Goal: Task Accomplishment & Management: Manage account settings

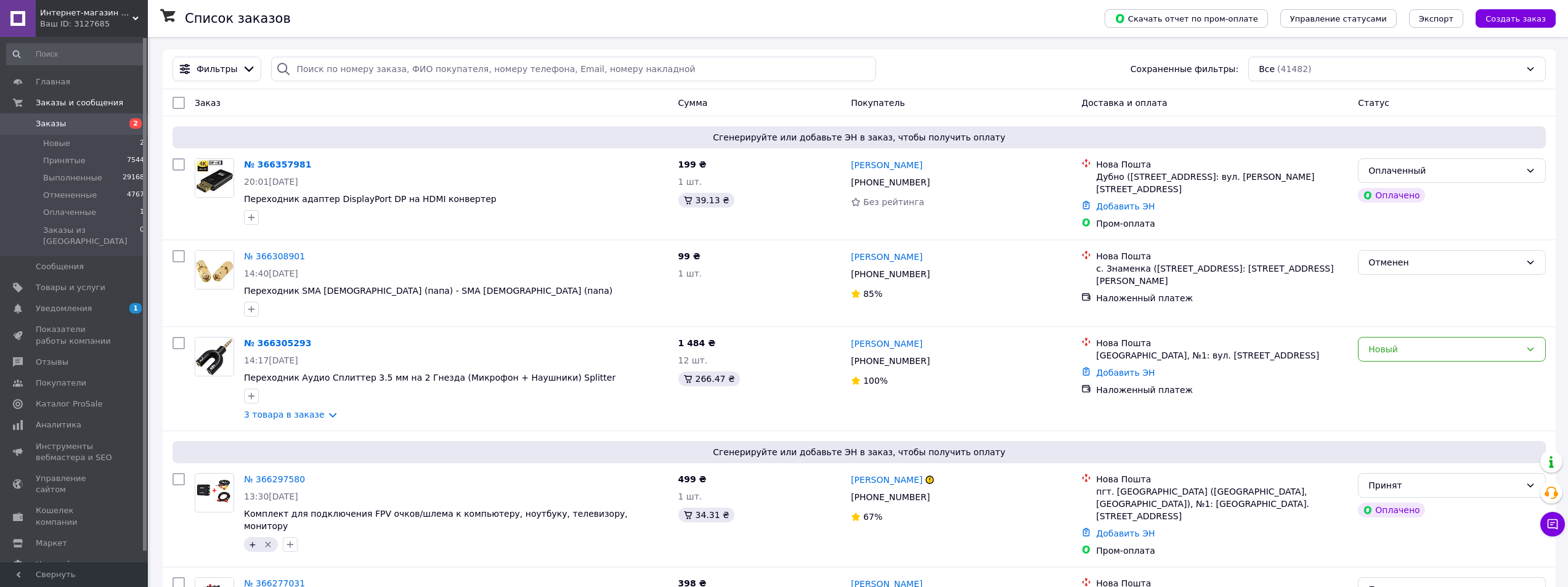
click at [132, 21] on icon at bounding box center [135, 18] width 6 height 6
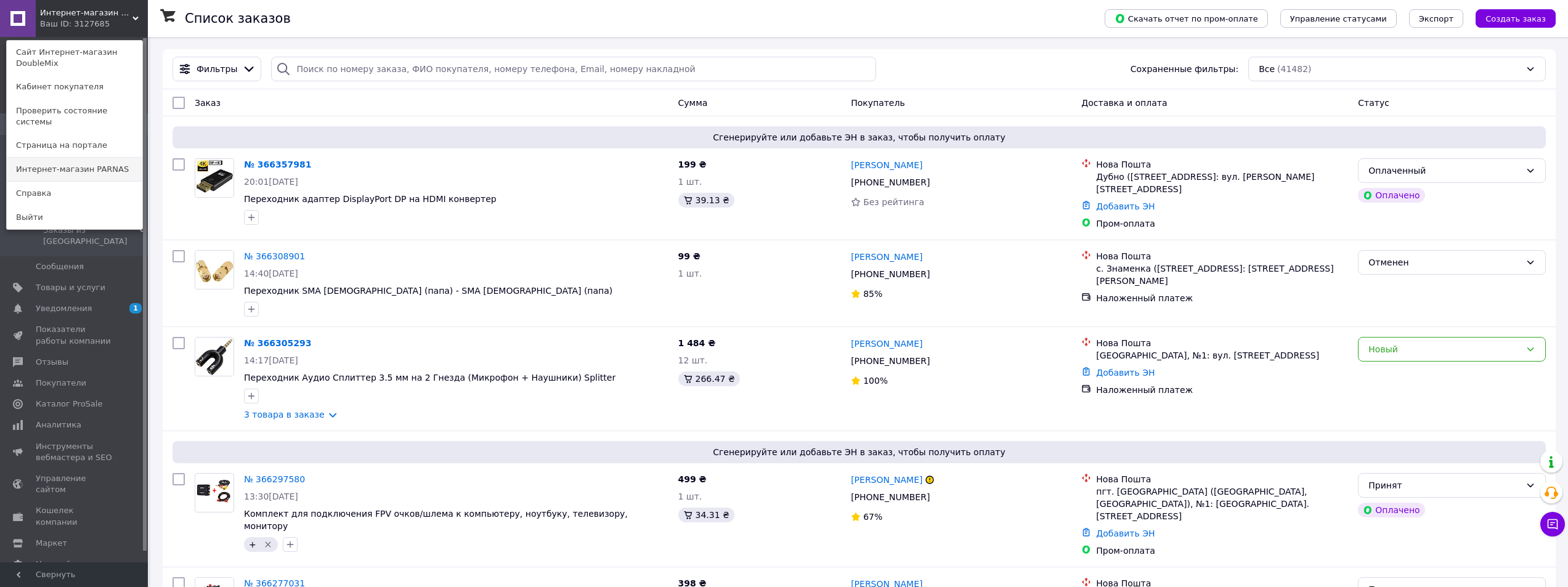
click at [90, 161] on link "Интернет-магазин PARNAS" at bounding box center [74, 169] width 136 height 24
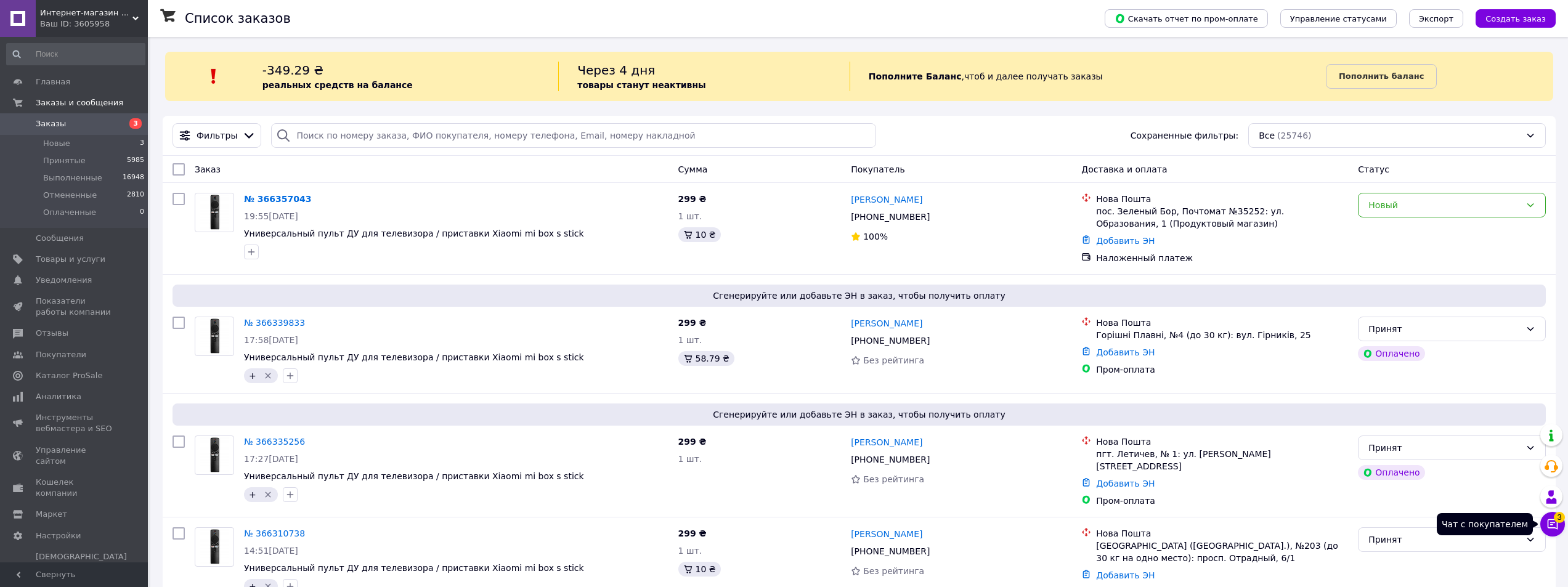
click at [1555, 524] on icon at bounding box center [1552, 524] width 13 height 13
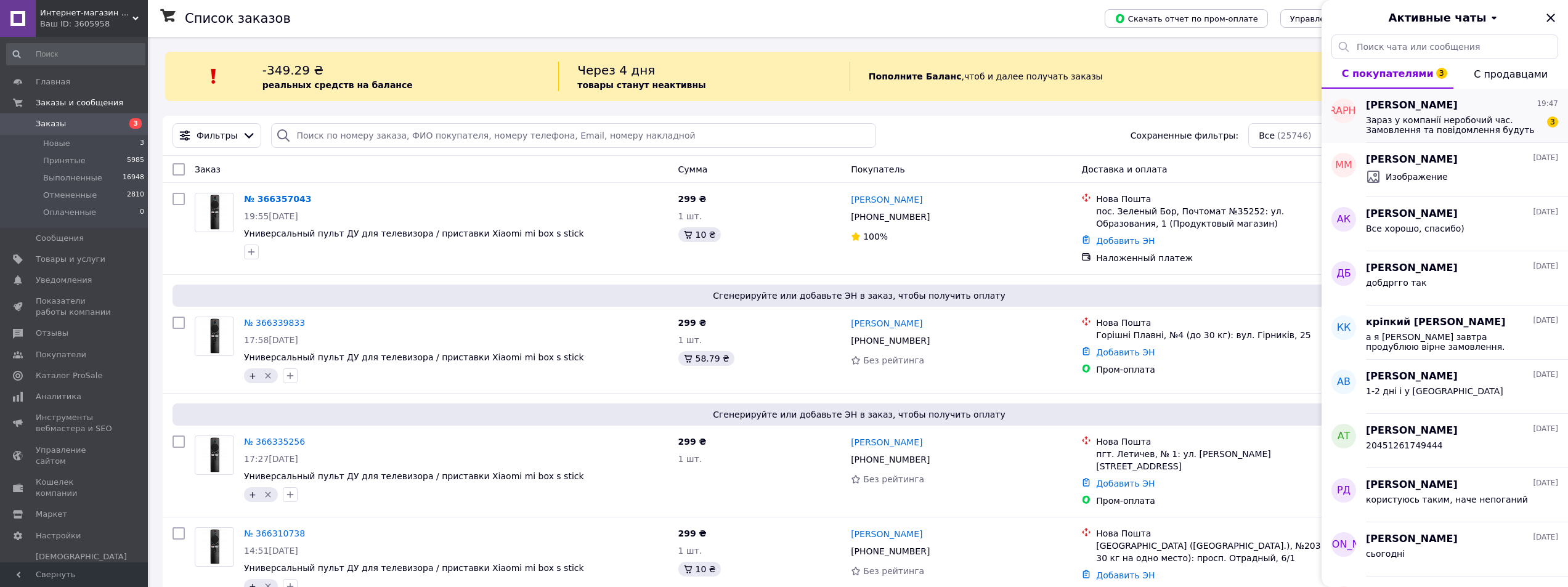
click at [1461, 124] on span "Зараз у компанії неробочий час. Замовлення та повідомлення будуть оброблені з 1…" at bounding box center [1453, 125] width 175 height 20
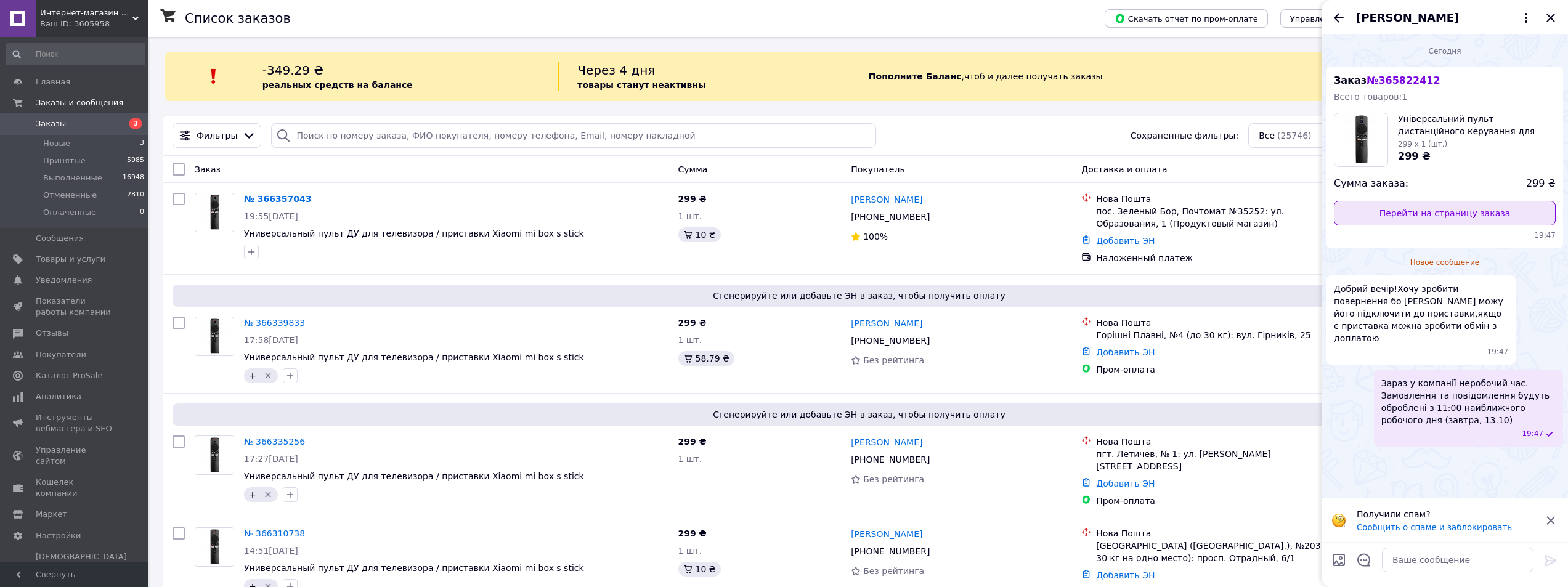
click at [1468, 212] on link "Перейти на страницу заказа" at bounding box center [1444, 213] width 221 height 24
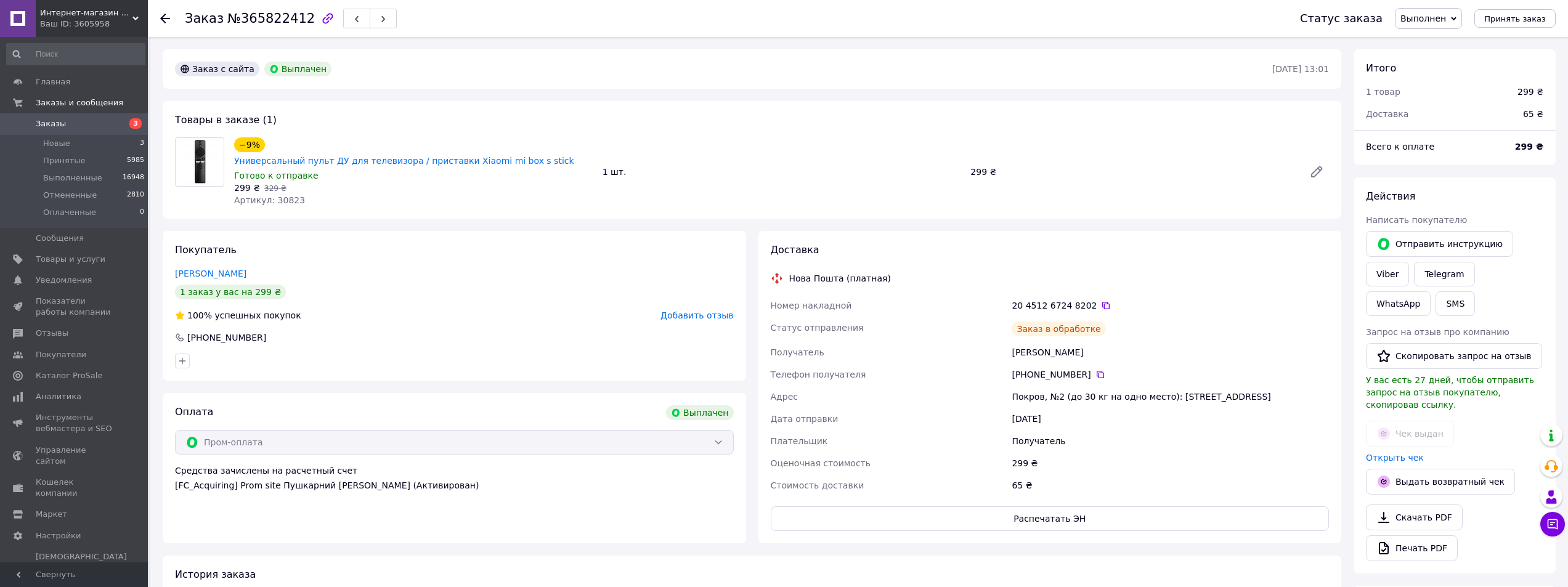
scroll to position [94, 0]
